Goal: Task Accomplishment & Management: Use online tool/utility

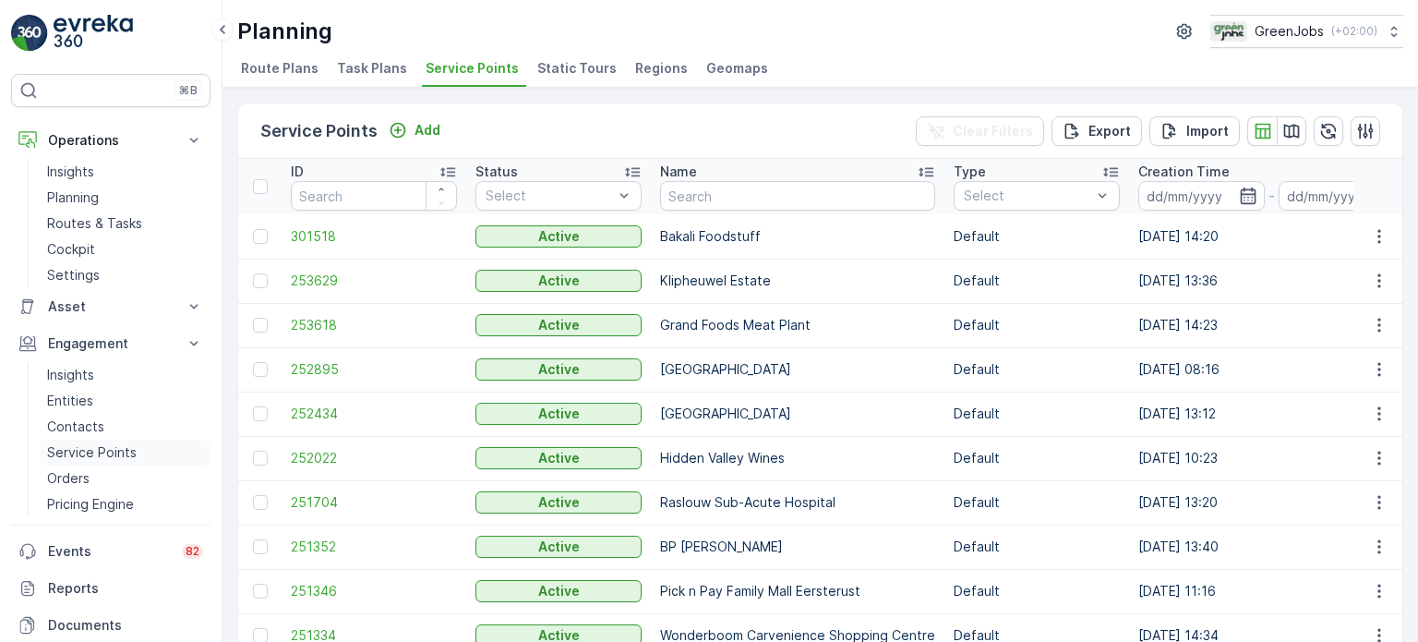
click at [104, 446] on p "Service Points" at bounding box center [92, 452] width 90 height 18
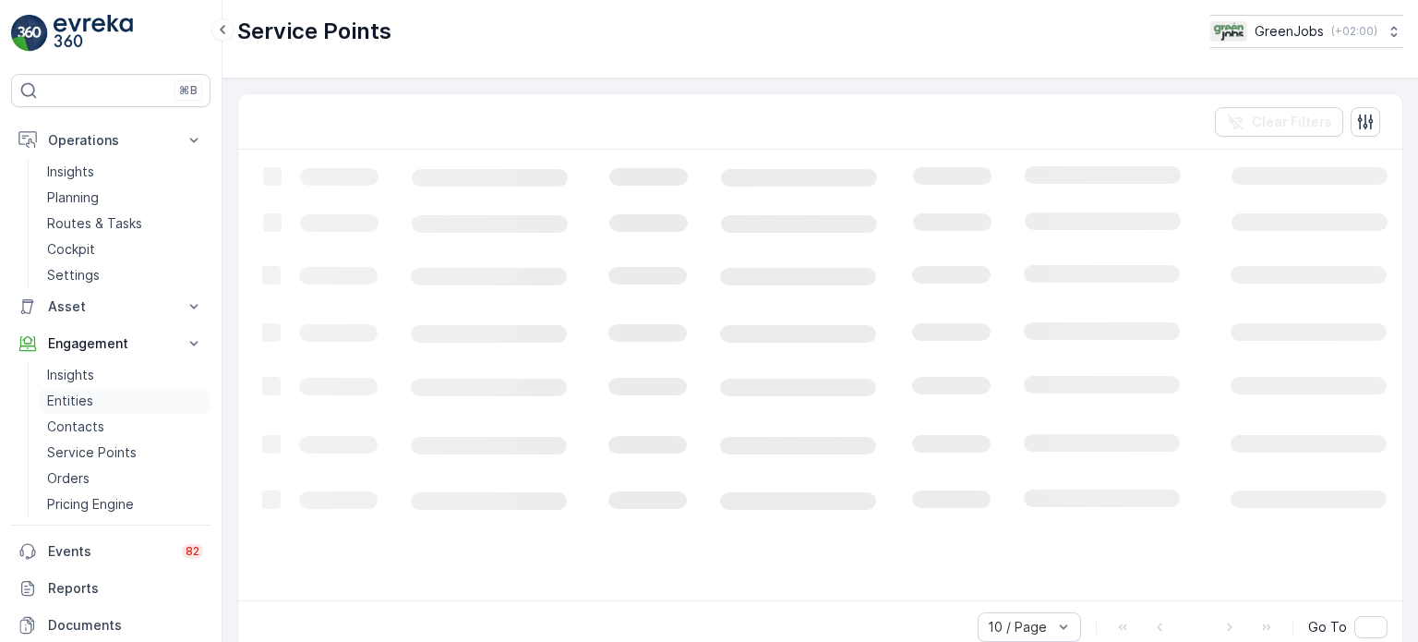
click at [74, 403] on p "Entities" at bounding box center [70, 400] width 46 height 18
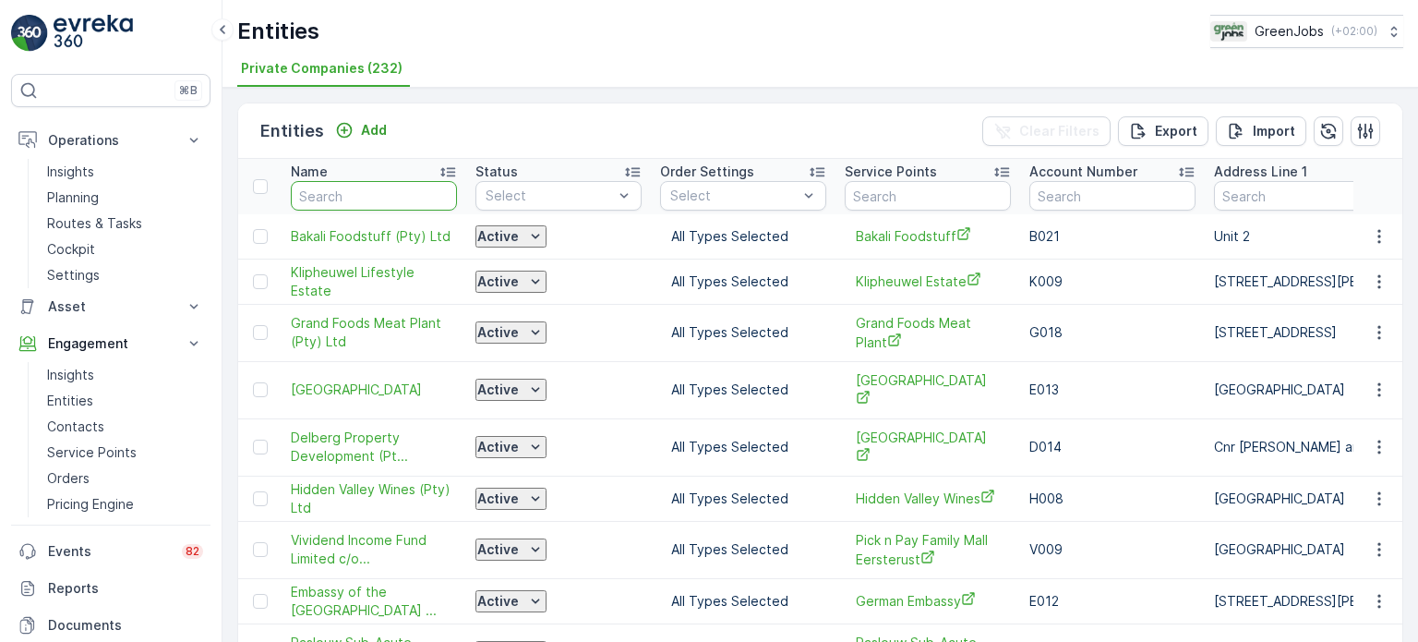
click at [395, 191] on input "text" at bounding box center [374, 196] width 166 height 30
type input "mossel"
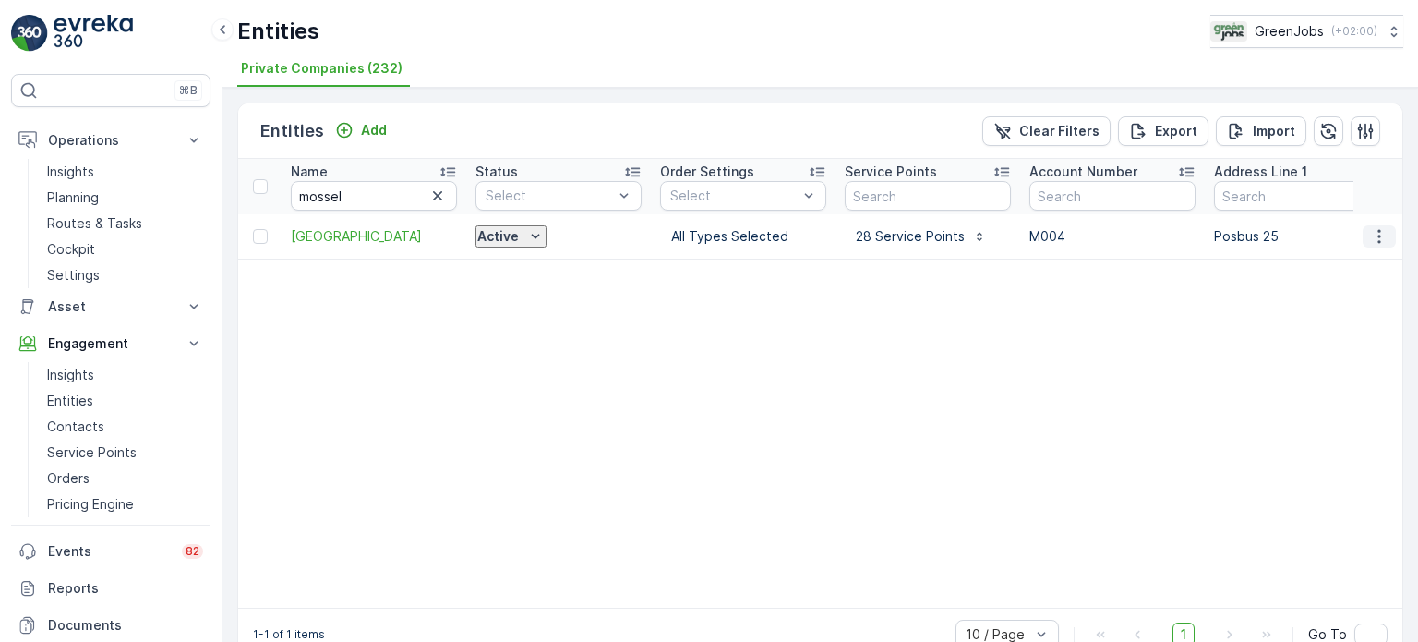
click at [1375, 237] on icon "button" at bounding box center [1379, 236] width 18 height 18
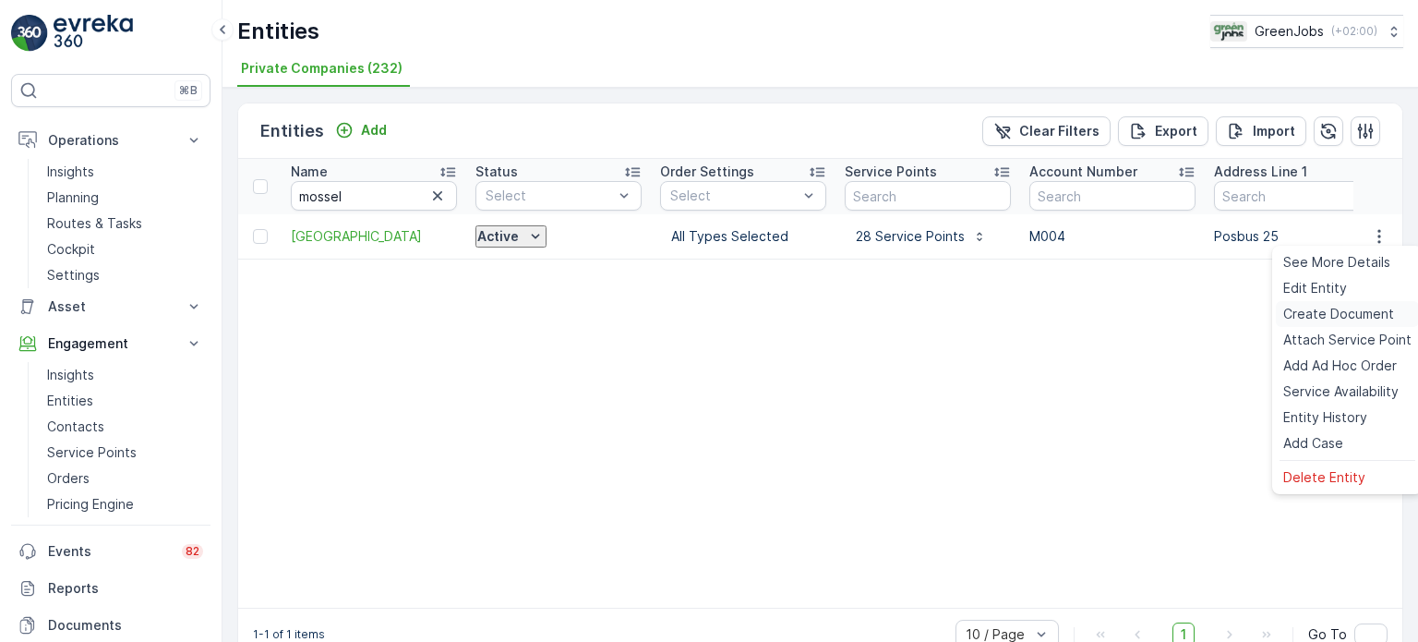
click at [1322, 313] on span "Create Document" at bounding box center [1338, 314] width 111 height 18
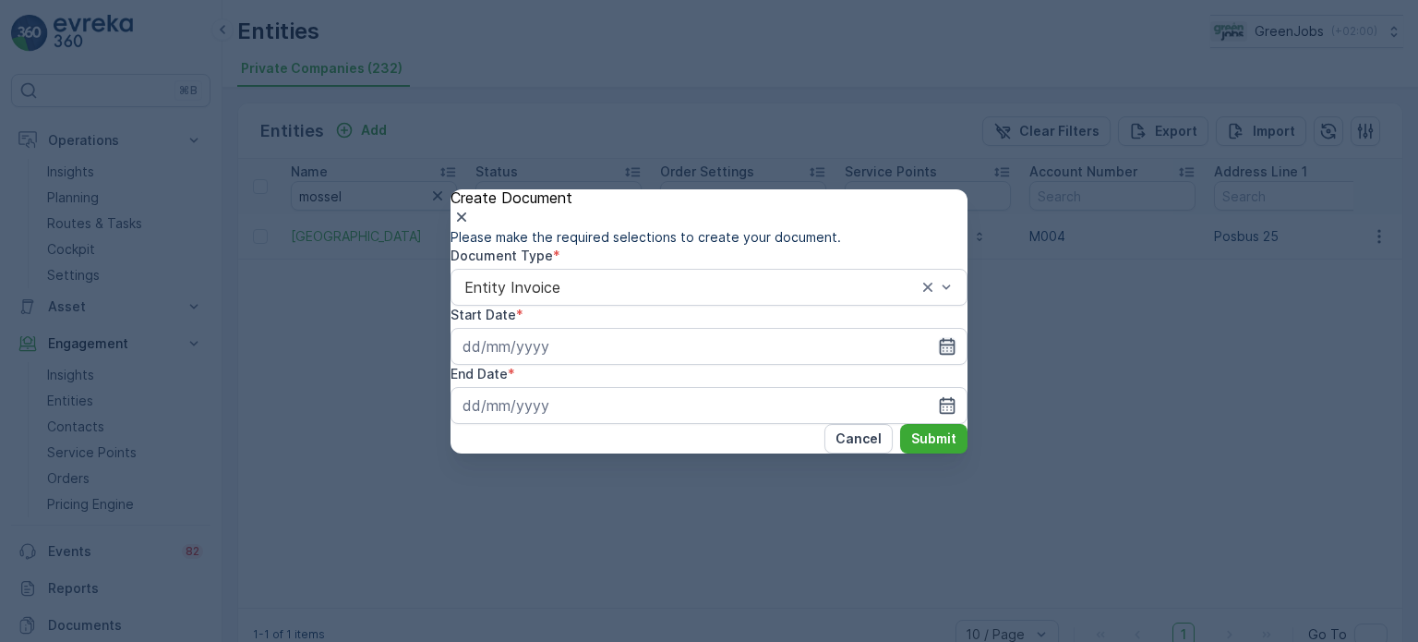
click at [940, 354] on icon "button" at bounding box center [948, 345] width 16 height 17
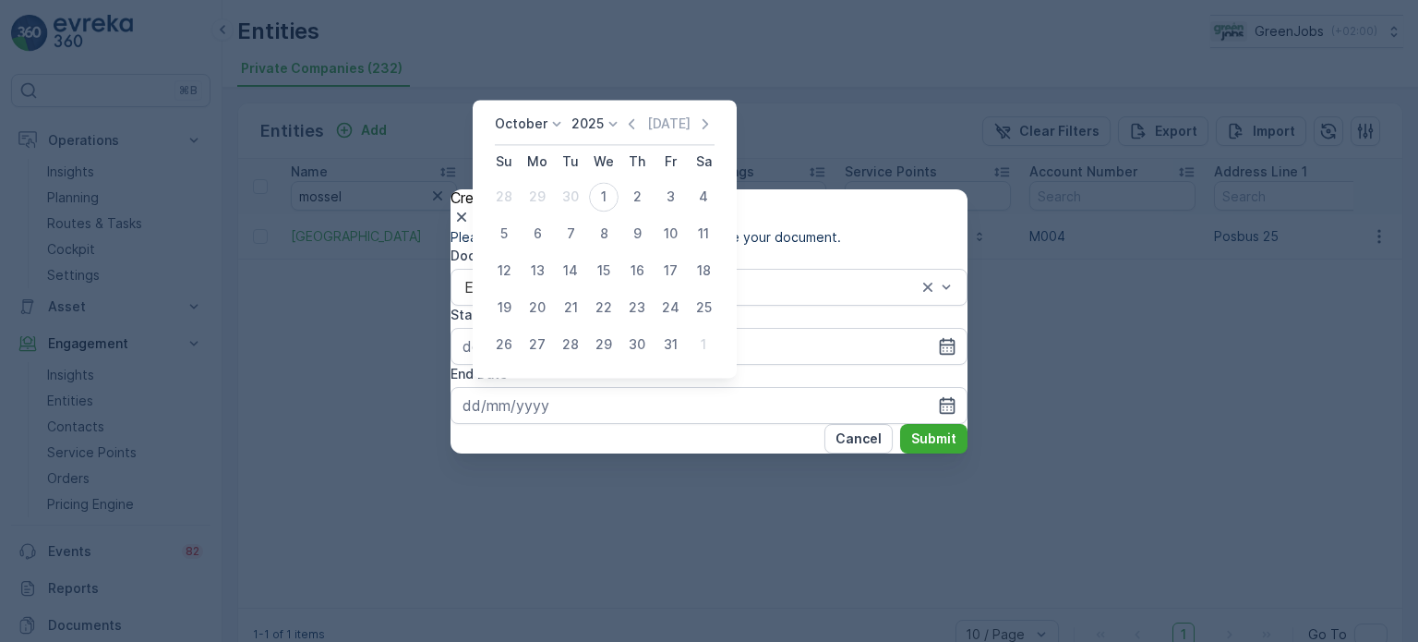
click at [554, 127] on icon at bounding box center [556, 123] width 18 height 18
click at [539, 261] on span "September" at bounding box center [541, 264] width 70 height 18
click at [540, 194] on div "1" at bounding box center [537, 197] width 30 height 30
type input "01.09.2025"
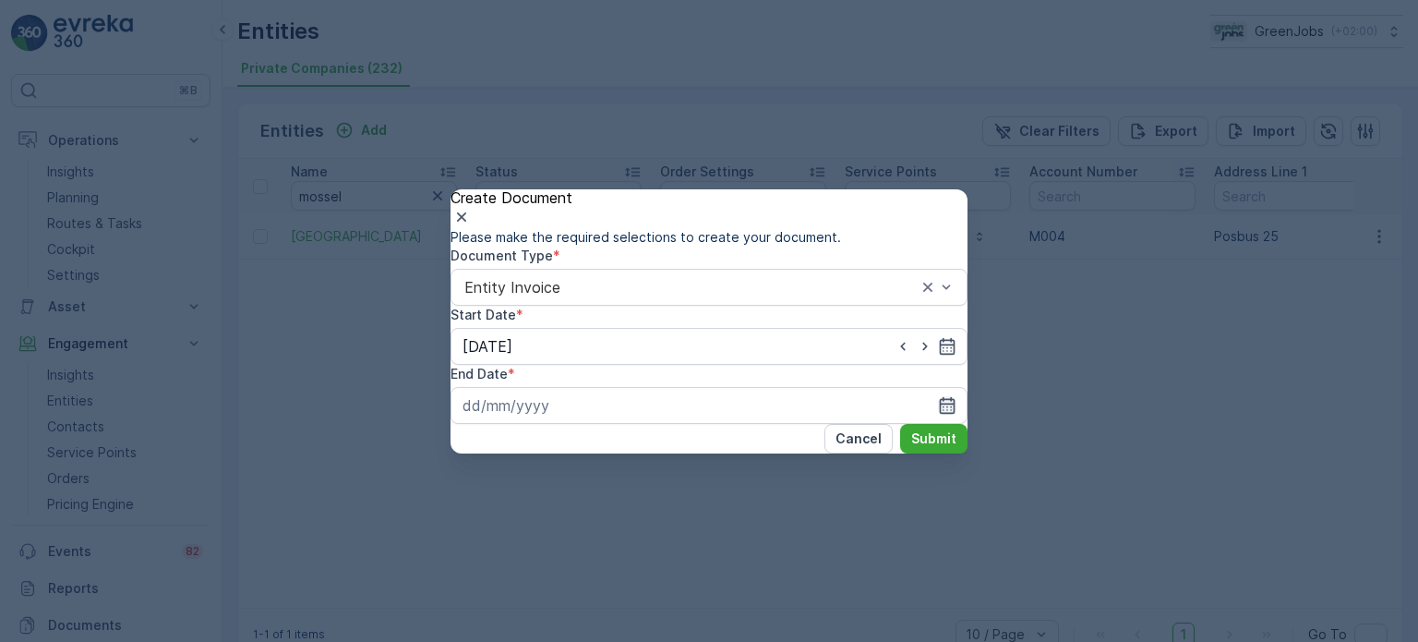
click at [938, 398] on icon "button" at bounding box center [947, 405] width 18 height 18
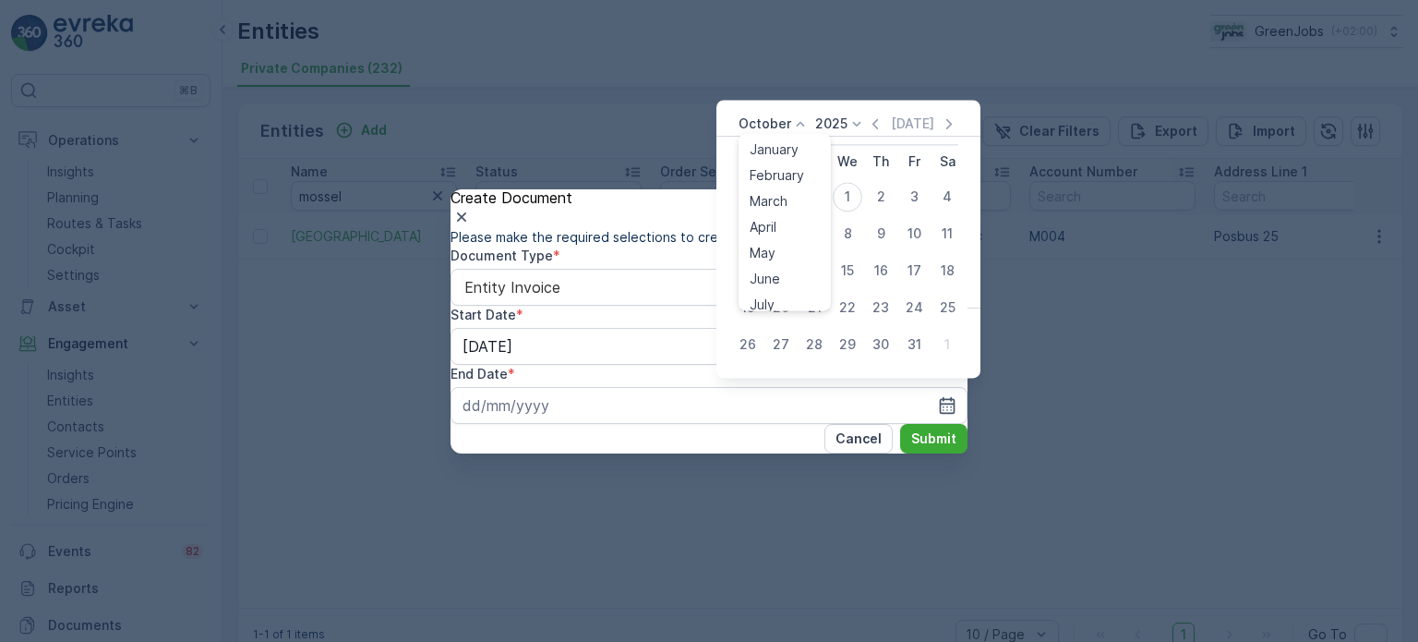
click at [781, 126] on p "October" at bounding box center [764, 123] width 53 height 18
click at [771, 265] on span "September" at bounding box center [785, 264] width 70 height 18
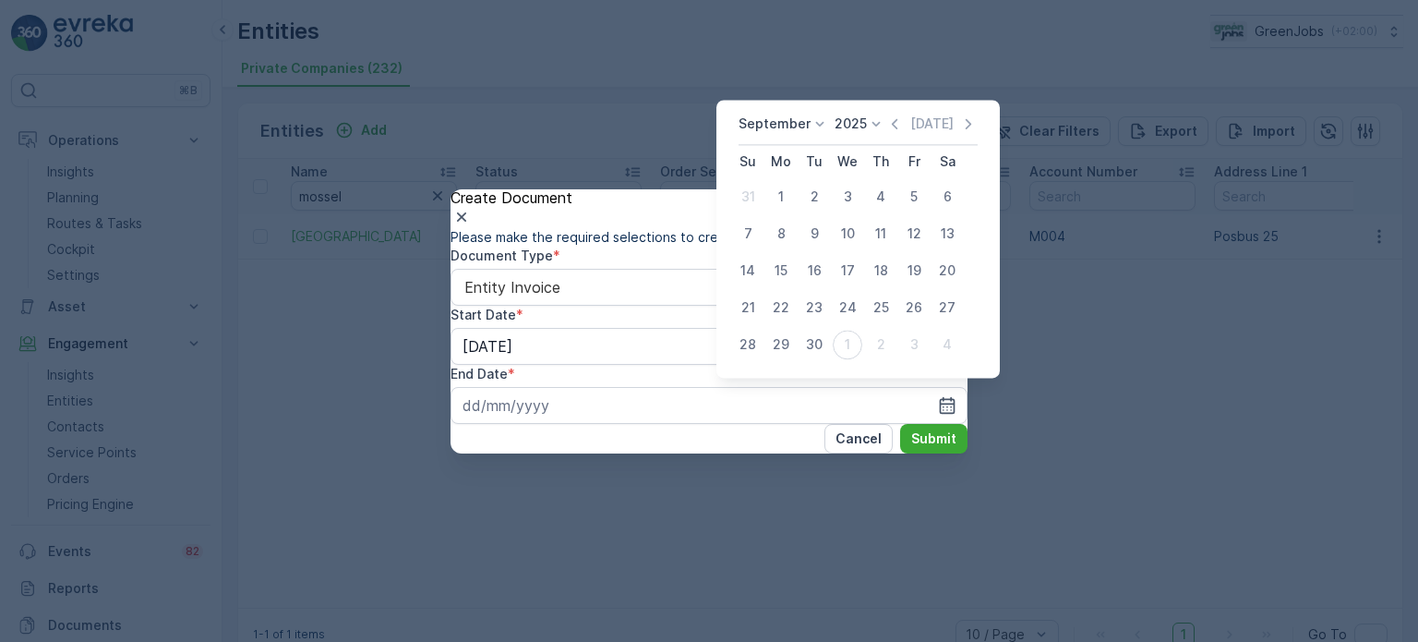
drag, startPoint x: 818, startPoint y: 340, endPoint x: 871, endPoint y: 379, distance: 66.6
click at [819, 341] on div "30" at bounding box center [814, 345] width 30 height 30
type input "30.09.2025"
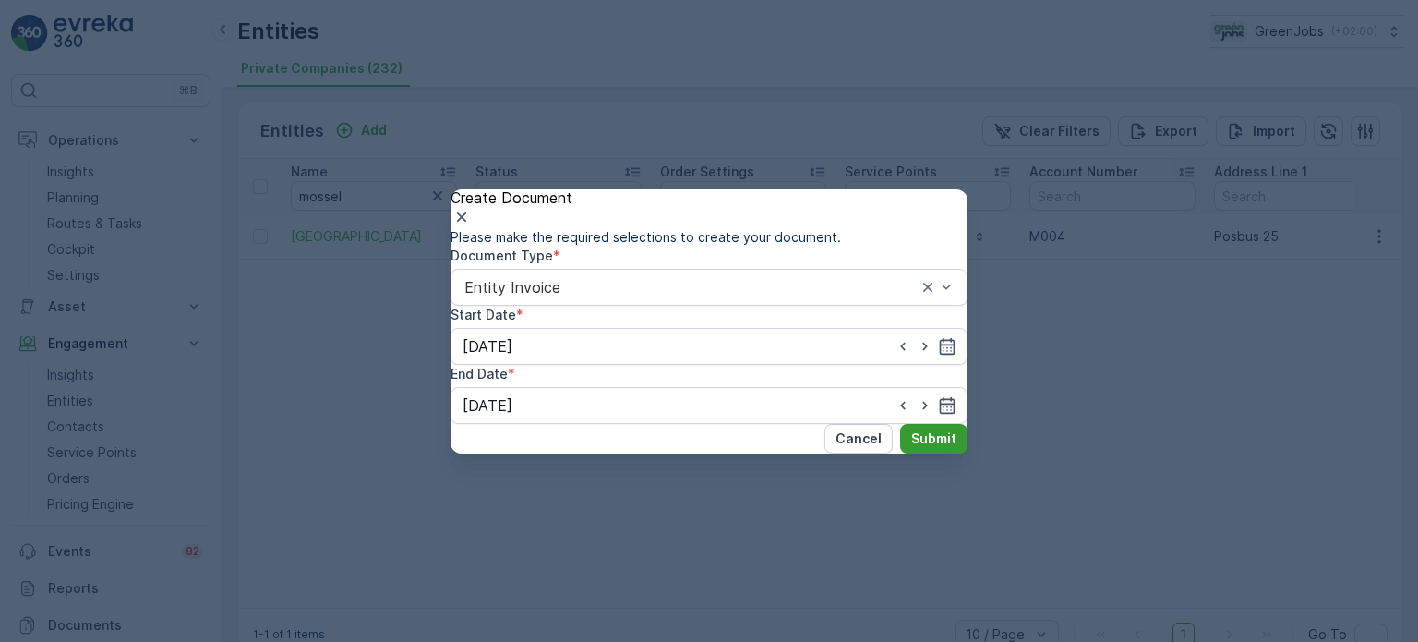
click at [929, 448] on p "Submit" at bounding box center [933, 438] width 45 height 18
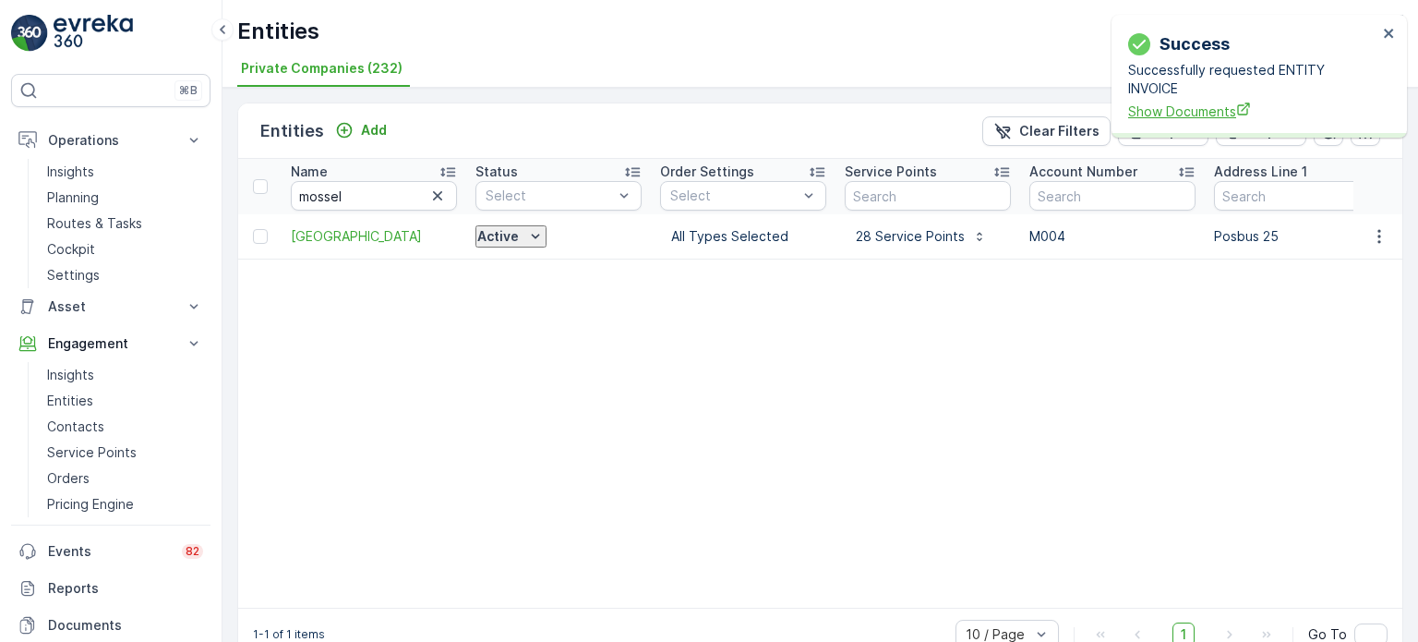
click at [1215, 102] on span "Show Documents" at bounding box center [1252, 111] width 249 height 19
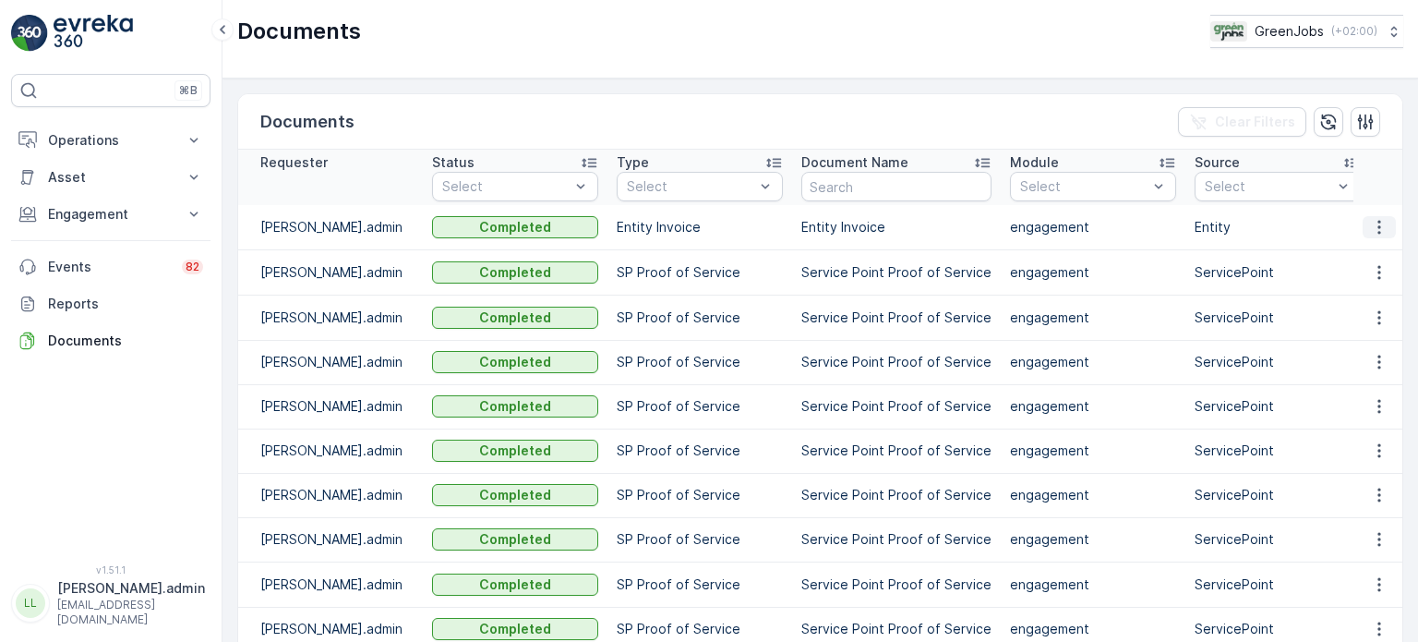
click at [1373, 224] on icon "button" at bounding box center [1379, 227] width 18 height 18
click at [1356, 256] on span "See Details" at bounding box center [1373, 254] width 71 height 18
